Goal: Task Accomplishment & Management: Complete application form

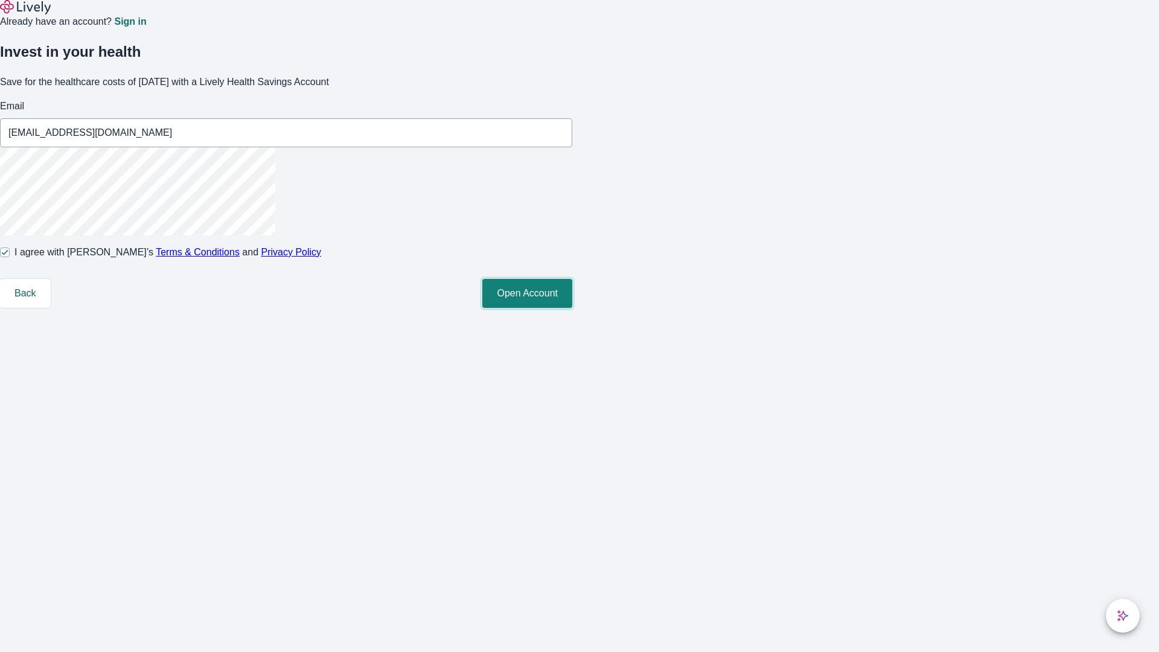
click at [572, 308] on button "Open Account" at bounding box center [527, 293] width 90 height 29
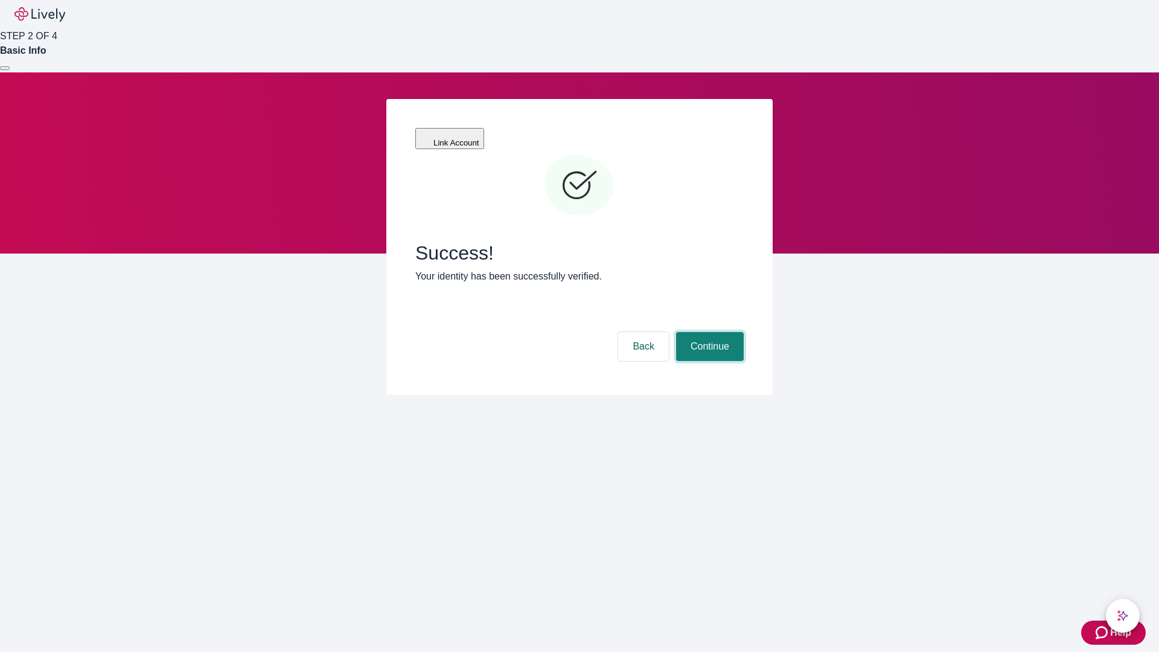
click at [708, 332] on button "Continue" at bounding box center [710, 346] width 68 height 29
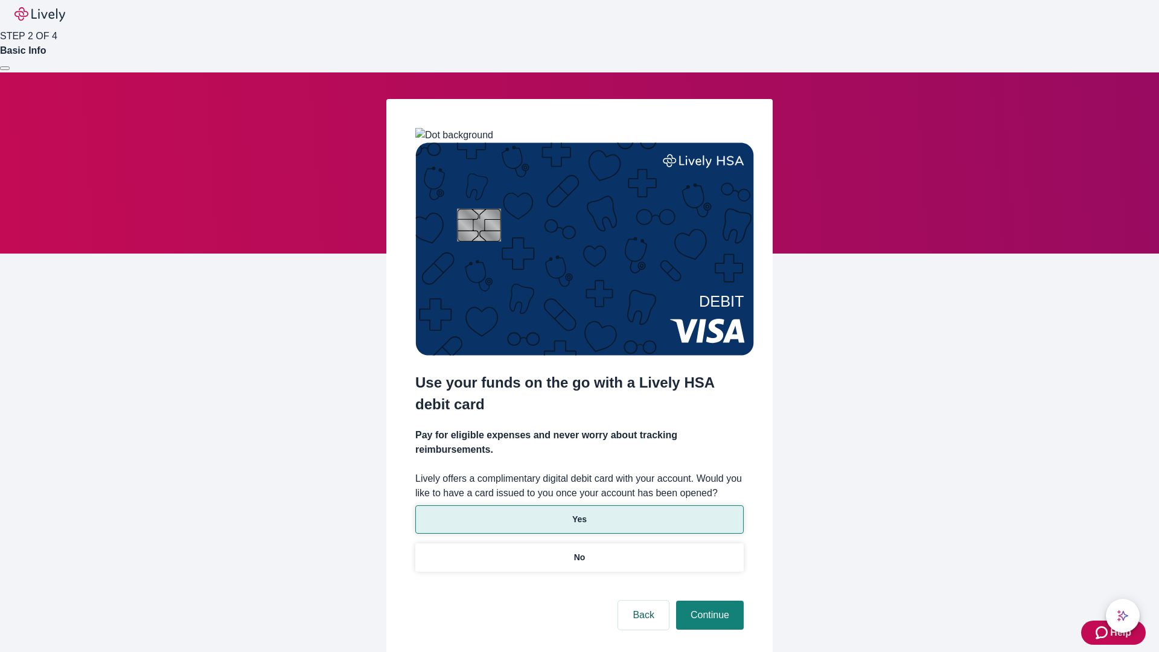
click at [579, 513] on p "Yes" at bounding box center [579, 519] width 14 height 13
click at [708, 601] on button "Continue" at bounding box center [710, 615] width 68 height 29
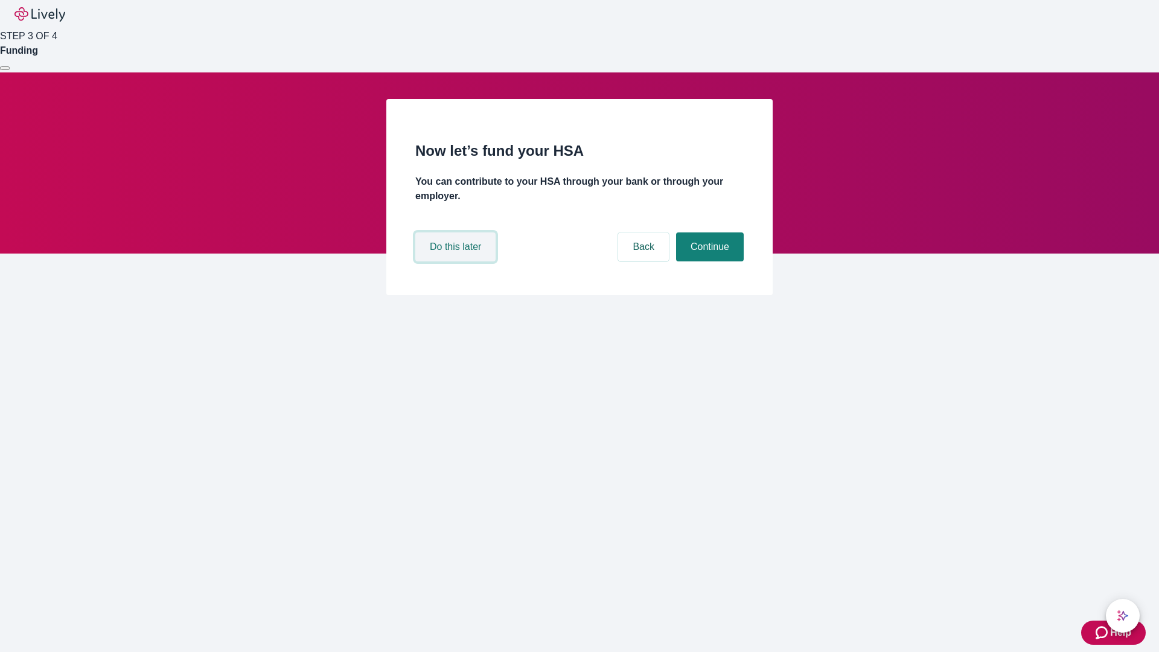
click at [457, 261] on button "Do this later" at bounding box center [455, 246] width 80 height 29
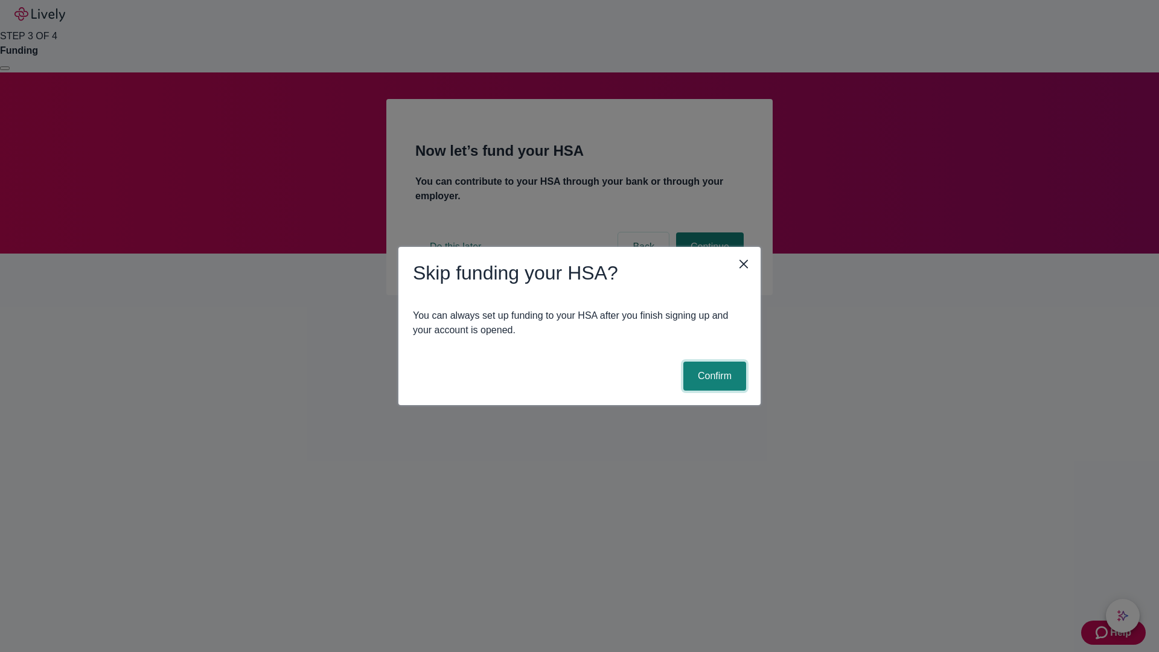
click at [713, 376] on button "Confirm" at bounding box center [715, 376] width 63 height 29
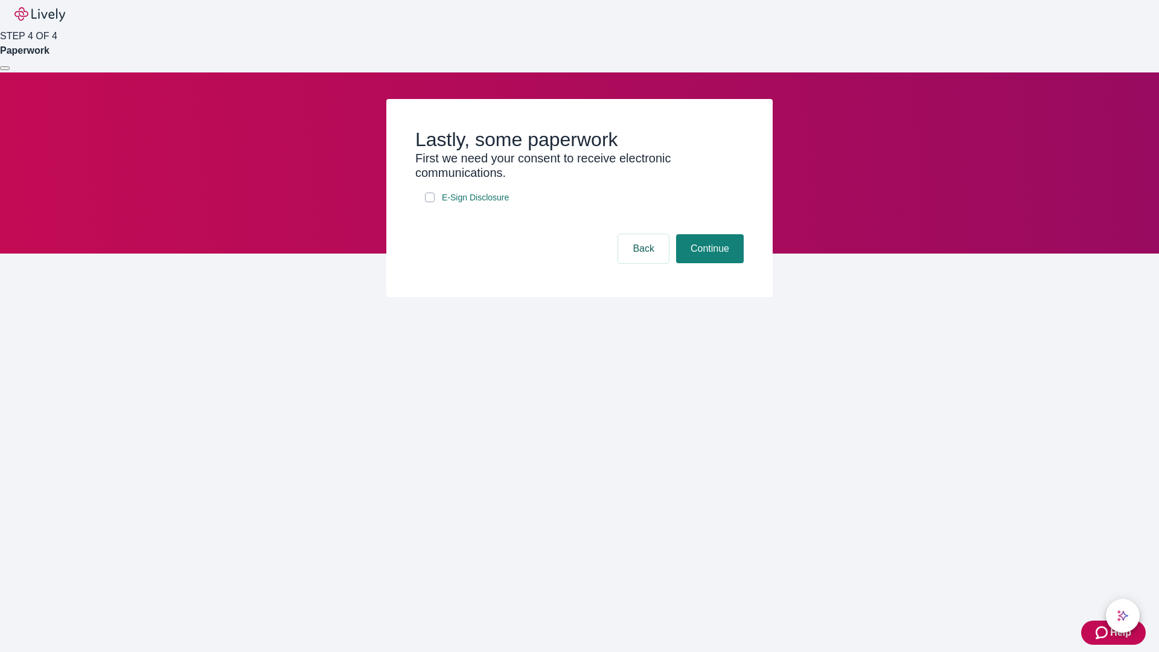
click at [430, 202] on input "E-Sign Disclosure" at bounding box center [430, 198] width 10 height 10
checkbox input "true"
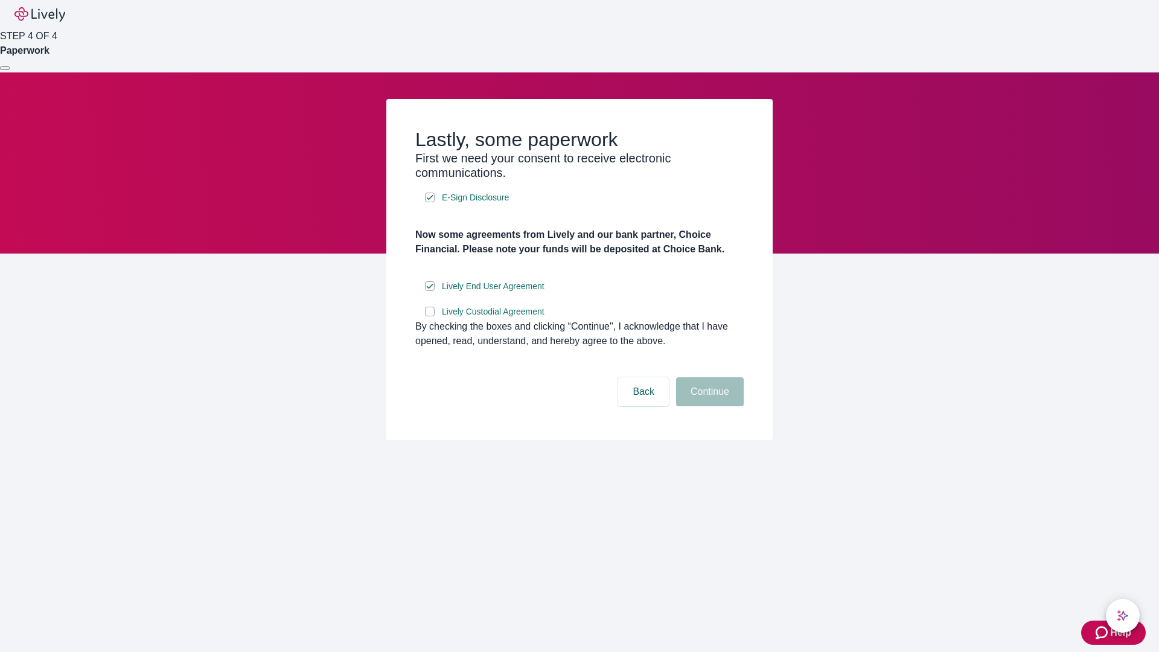
click at [430, 316] on input "Lively Custodial Agreement" at bounding box center [430, 312] width 10 height 10
checkbox input "true"
click at [708, 406] on button "Continue" at bounding box center [710, 391] width 68 height 29
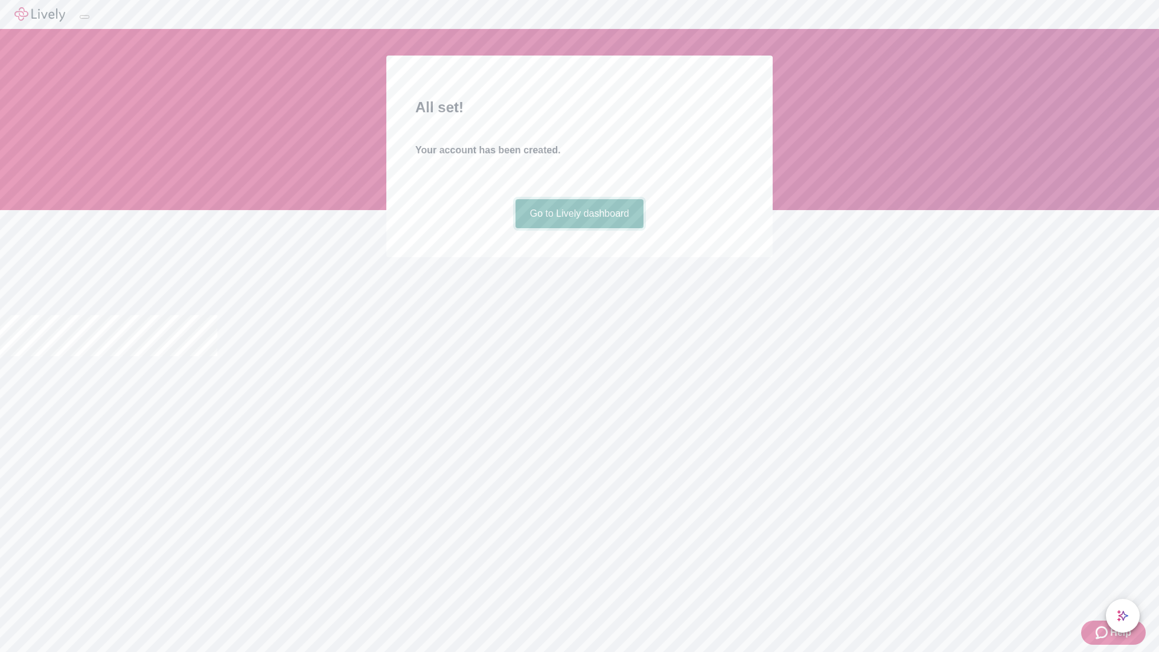
click at [579, 228] on link "Go to Lively dashboard" at bounding box center [580, 213] width 129 height 29
